Goal: Information Seeking & Learning: Understand process/instructions

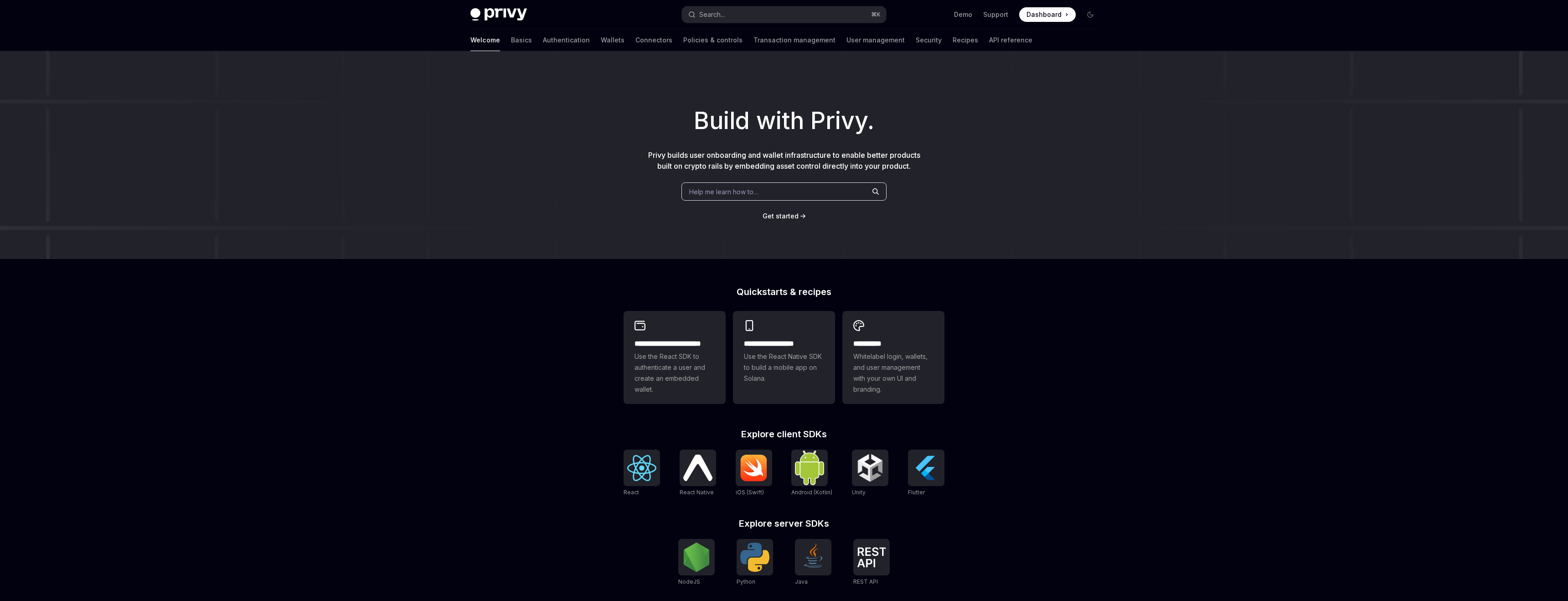
click at [792, 190] on div "Help me learn how to…" at bounding box center [784, 192] width 205 height 18
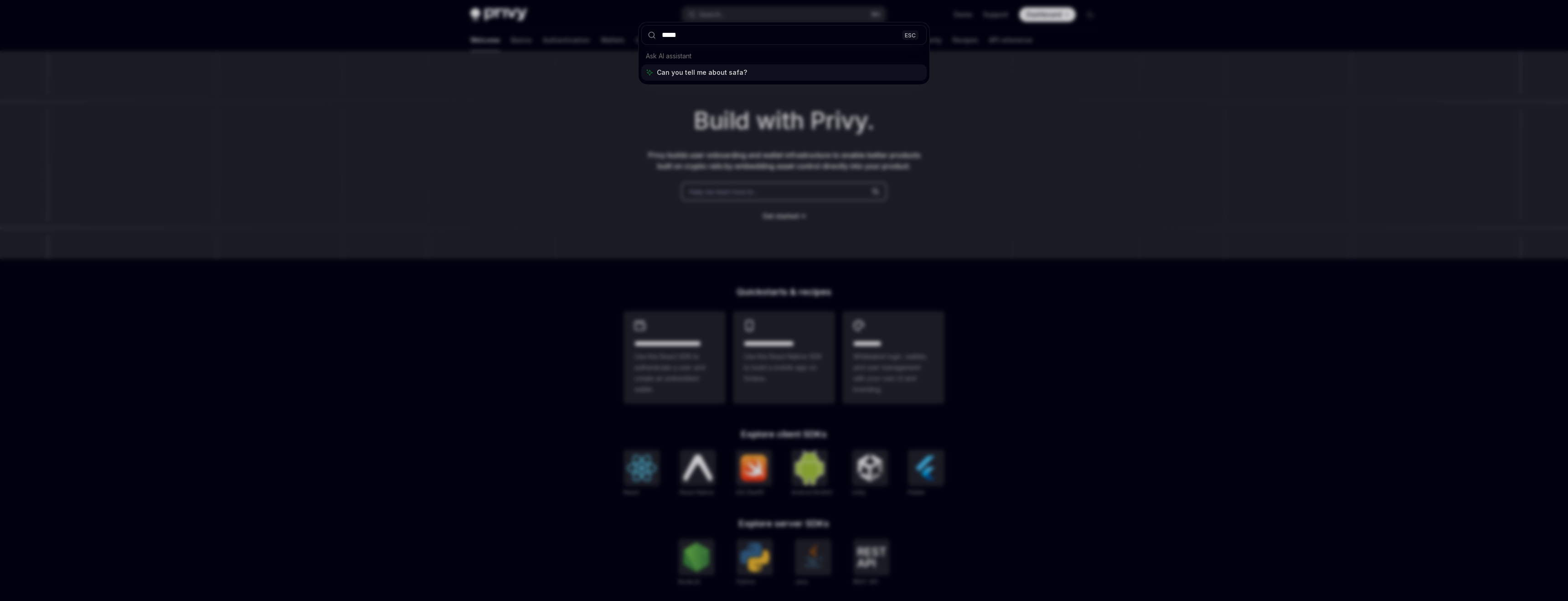
type input "******"
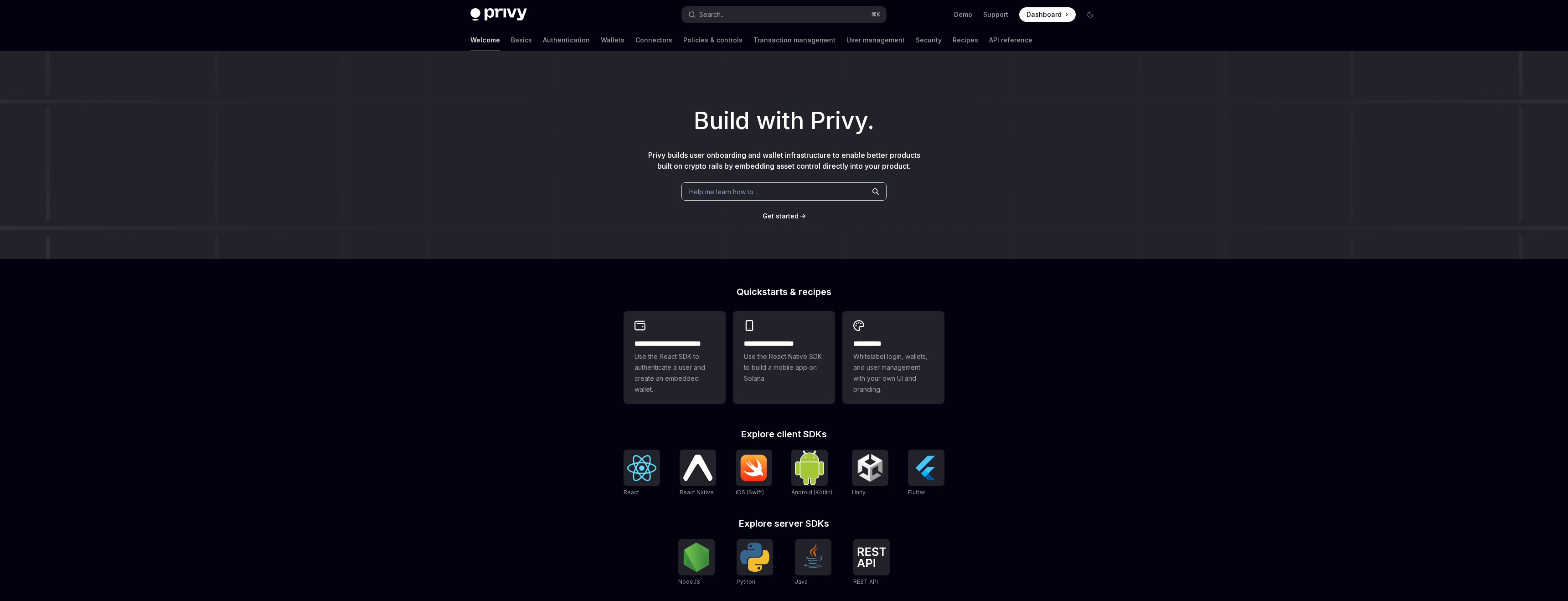
type textarea "*"
